Goal: Transaction & Acquisition: Purchase product/service

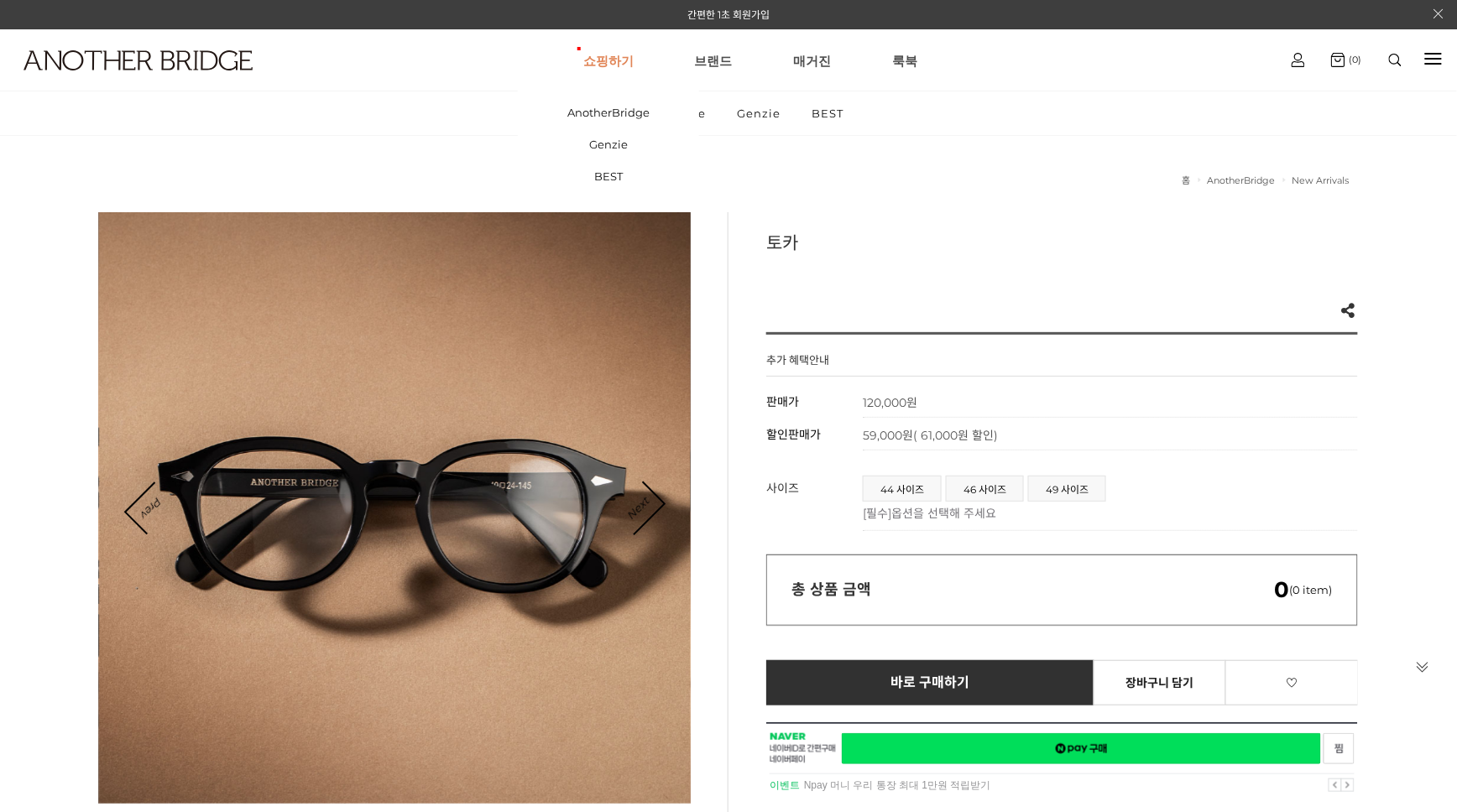
click at [608, 61] on link "쇼핑하기" at bounding box center [609, 61] width 51 height 61
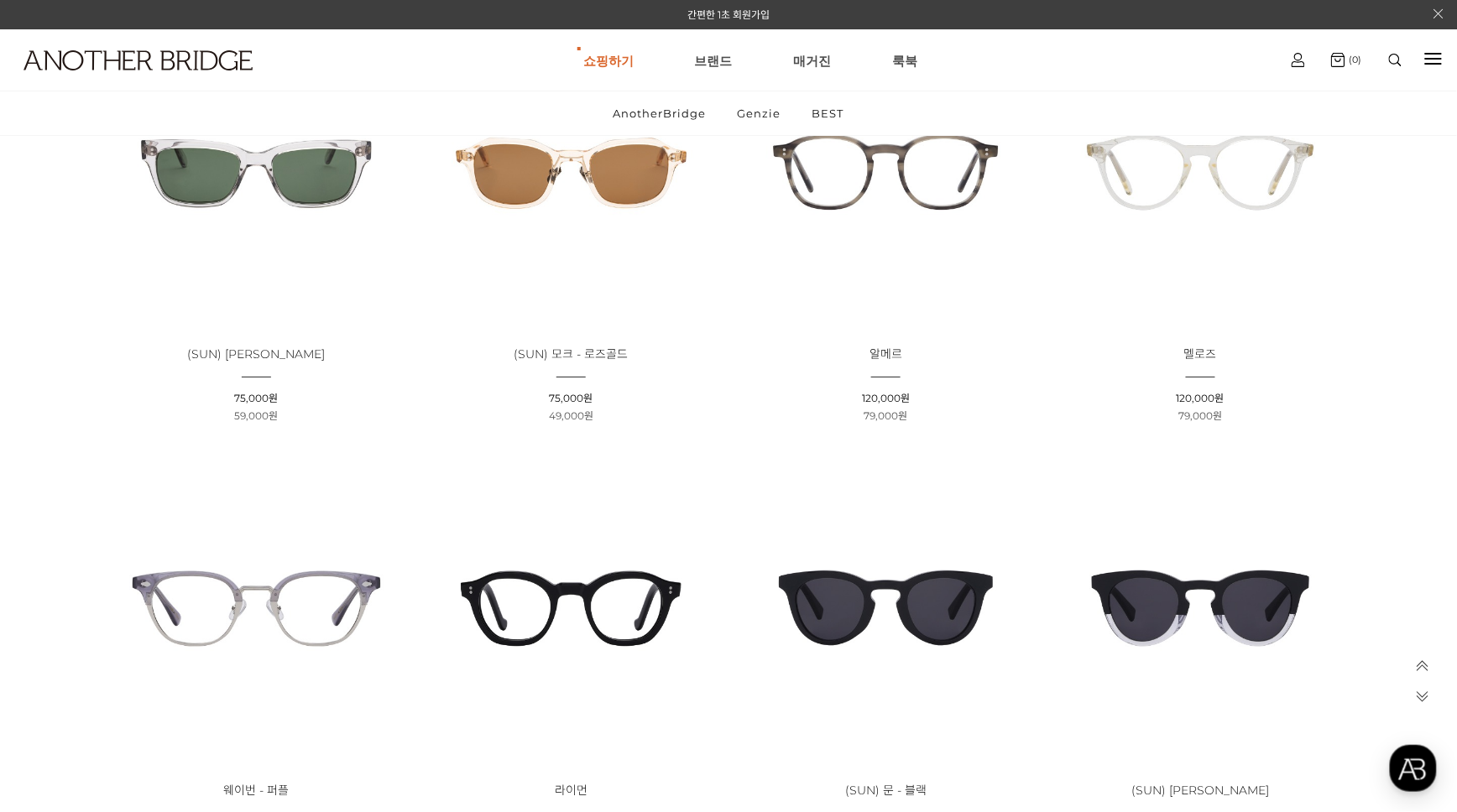
scroll to position [2133, 0]
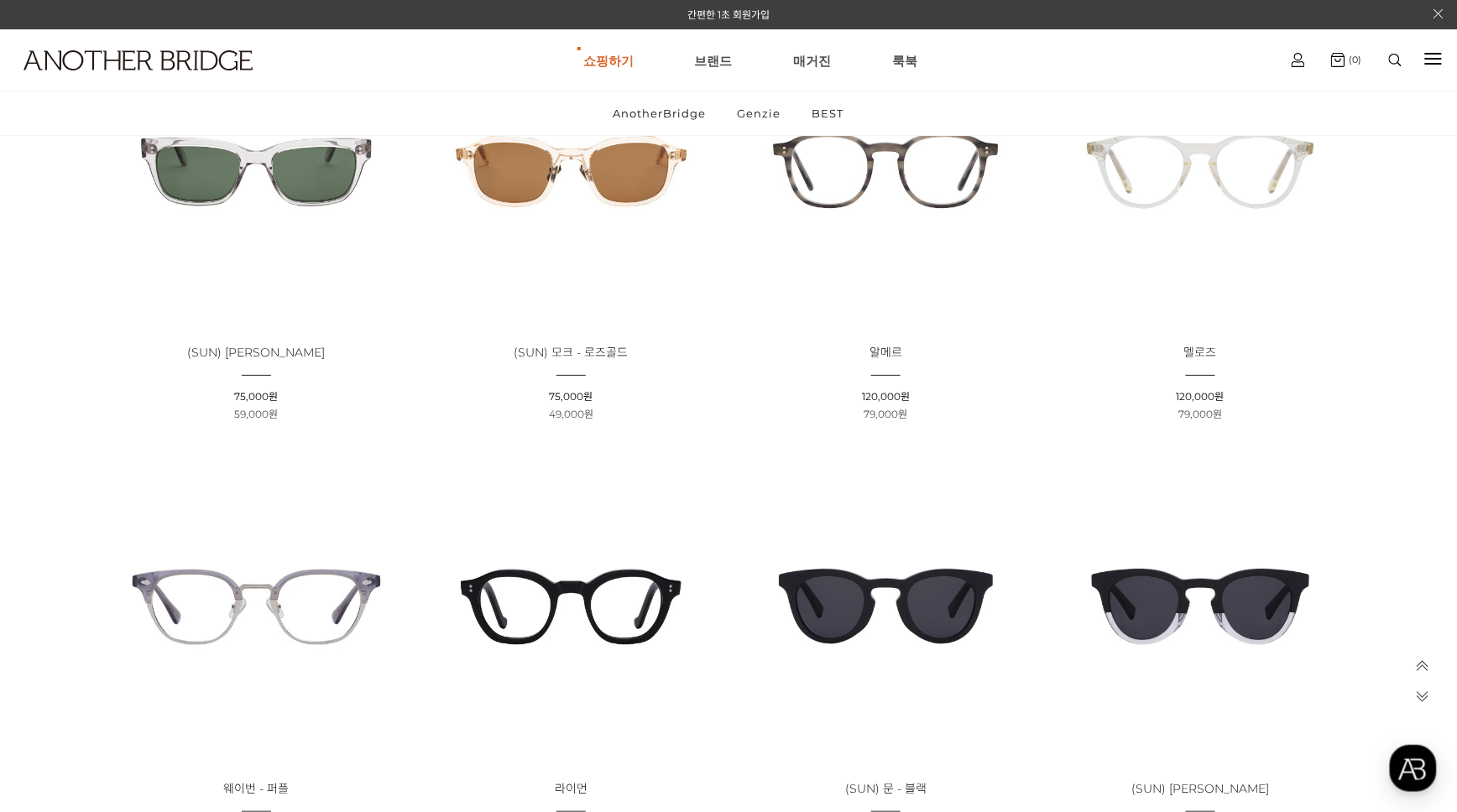
click at [1397, 333] on div "AnotherBridge Genzie BEST 현재 위치 홈 AnotherBridge All All All () New Arrivals () …" at bounding box center [728, 67] width 1457 height 4146
click at [764, 109] on link "Genzie" at bounding box center [760, 112] width 72 height 43
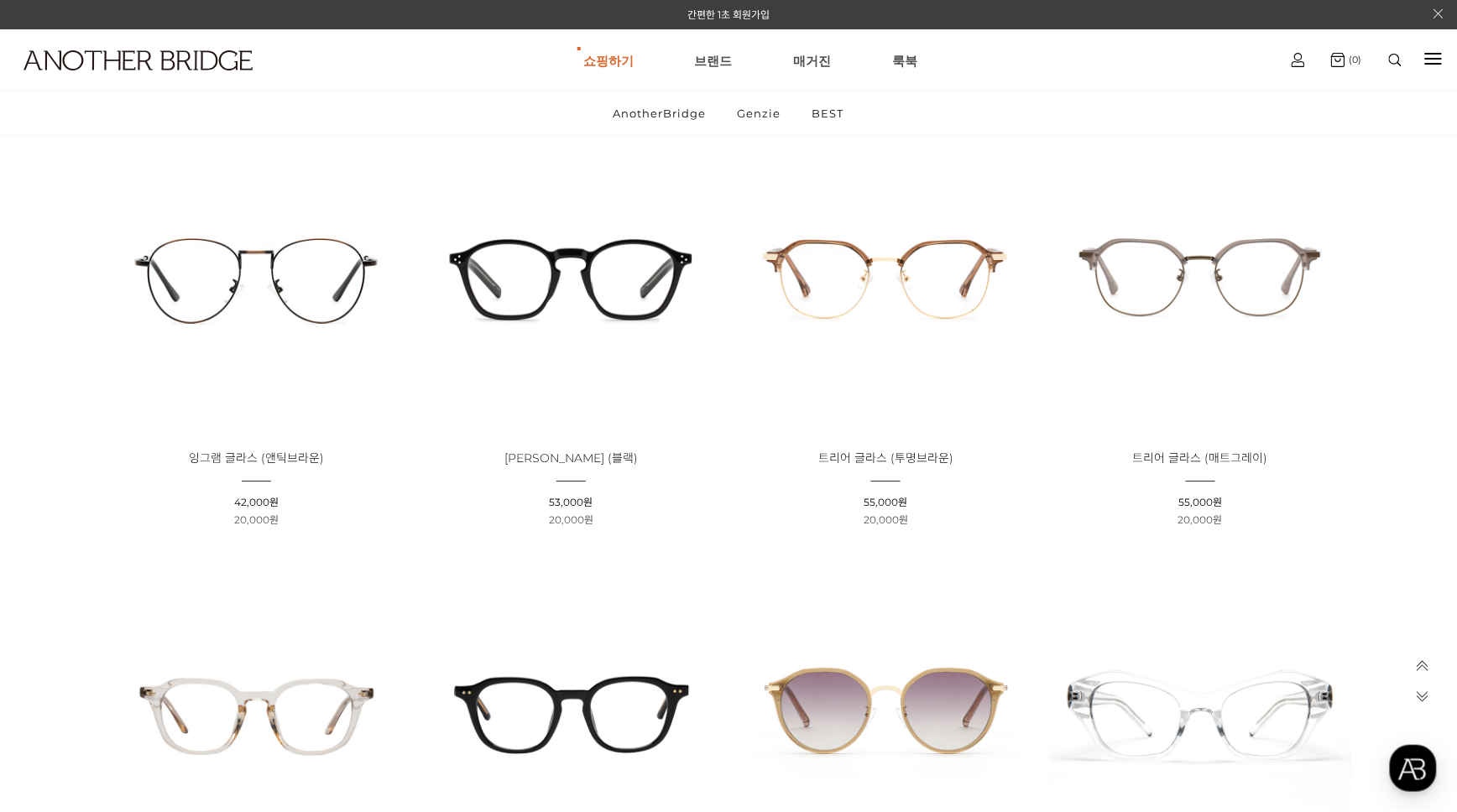
scroll to position [3779, 0]
